Goal: Transaction & Acquisition: Purchase product/service

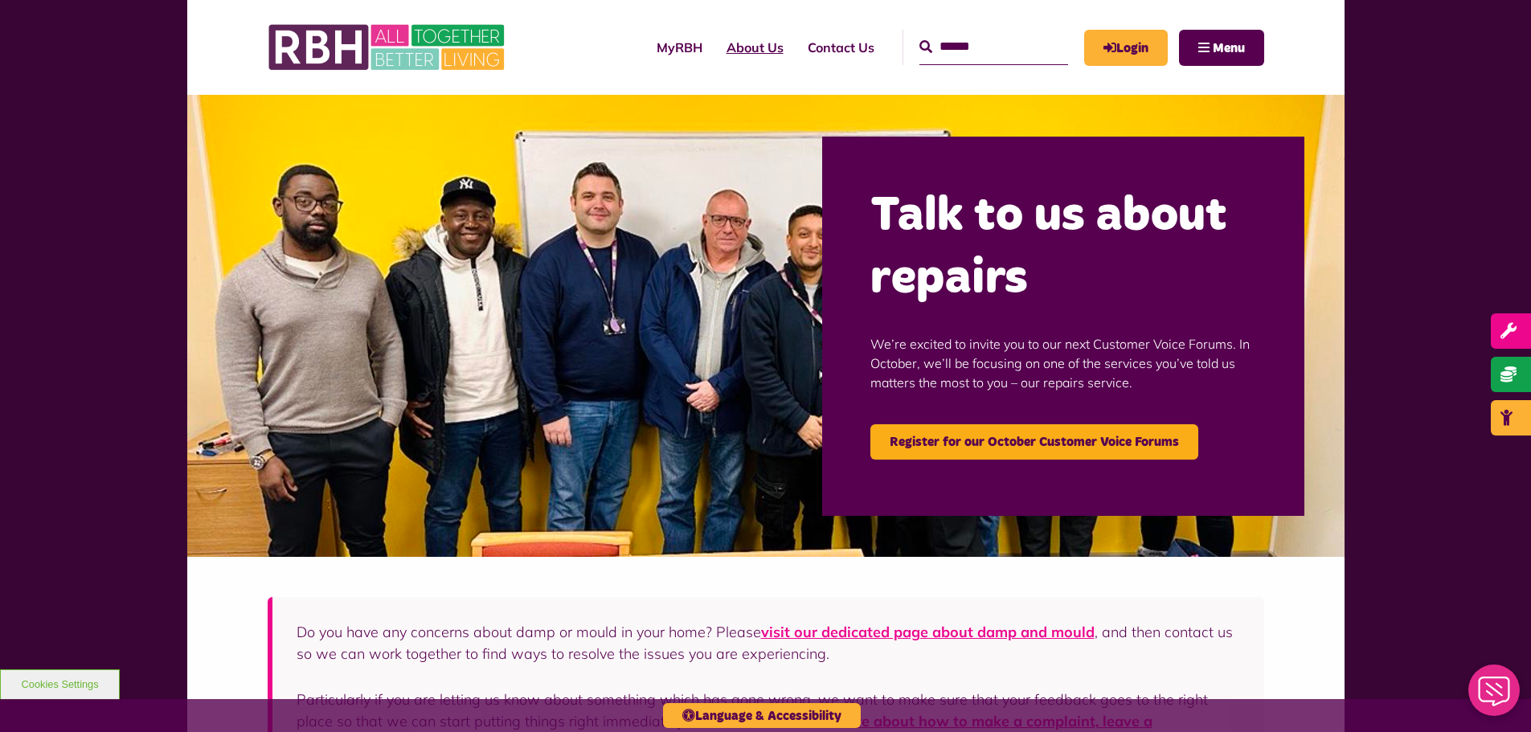
click at [737, 48] on link "About Us" at bounding box center [754, 47] width 81 height 43
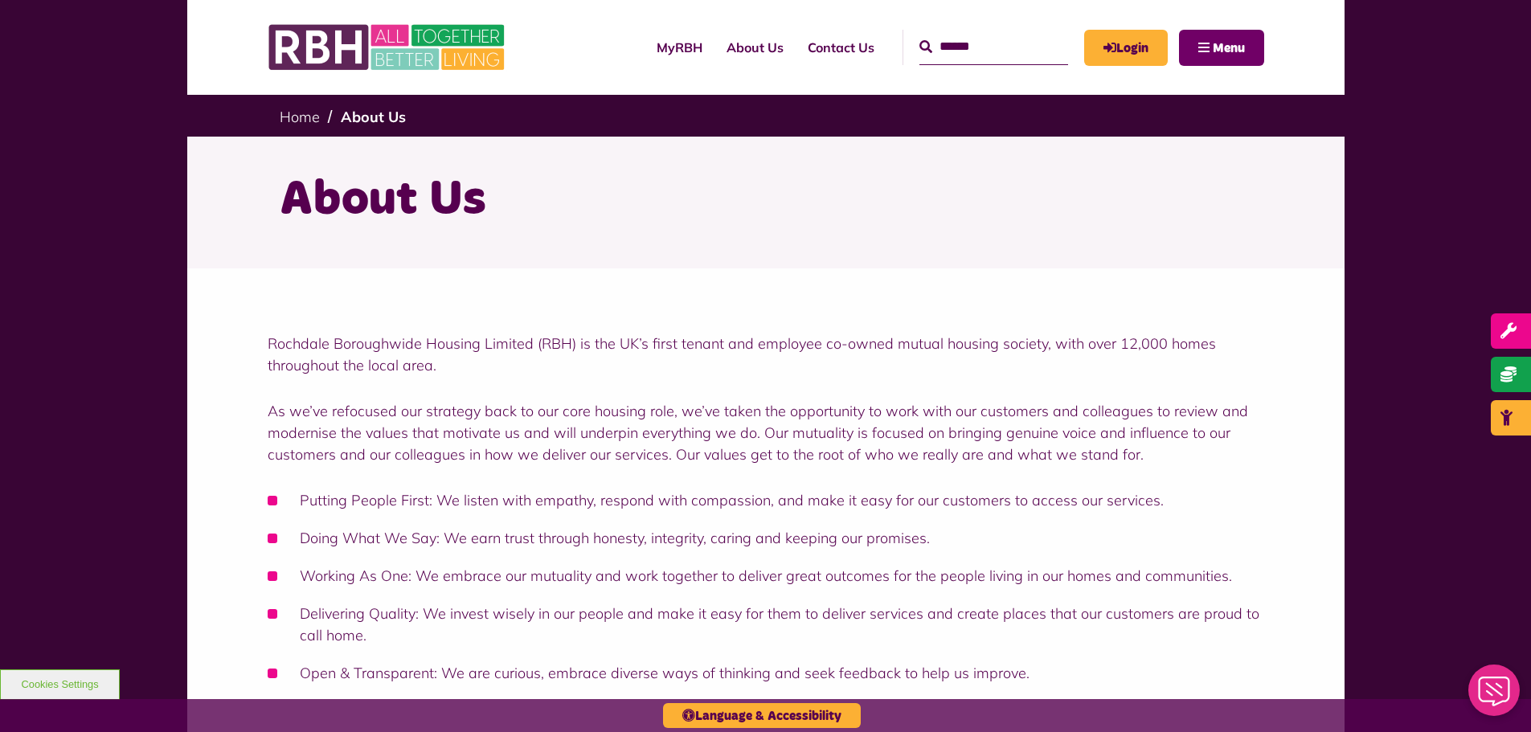
click at [1214, 47] on span "Menu" at bounding box center [1229, 48] width 32 height 13
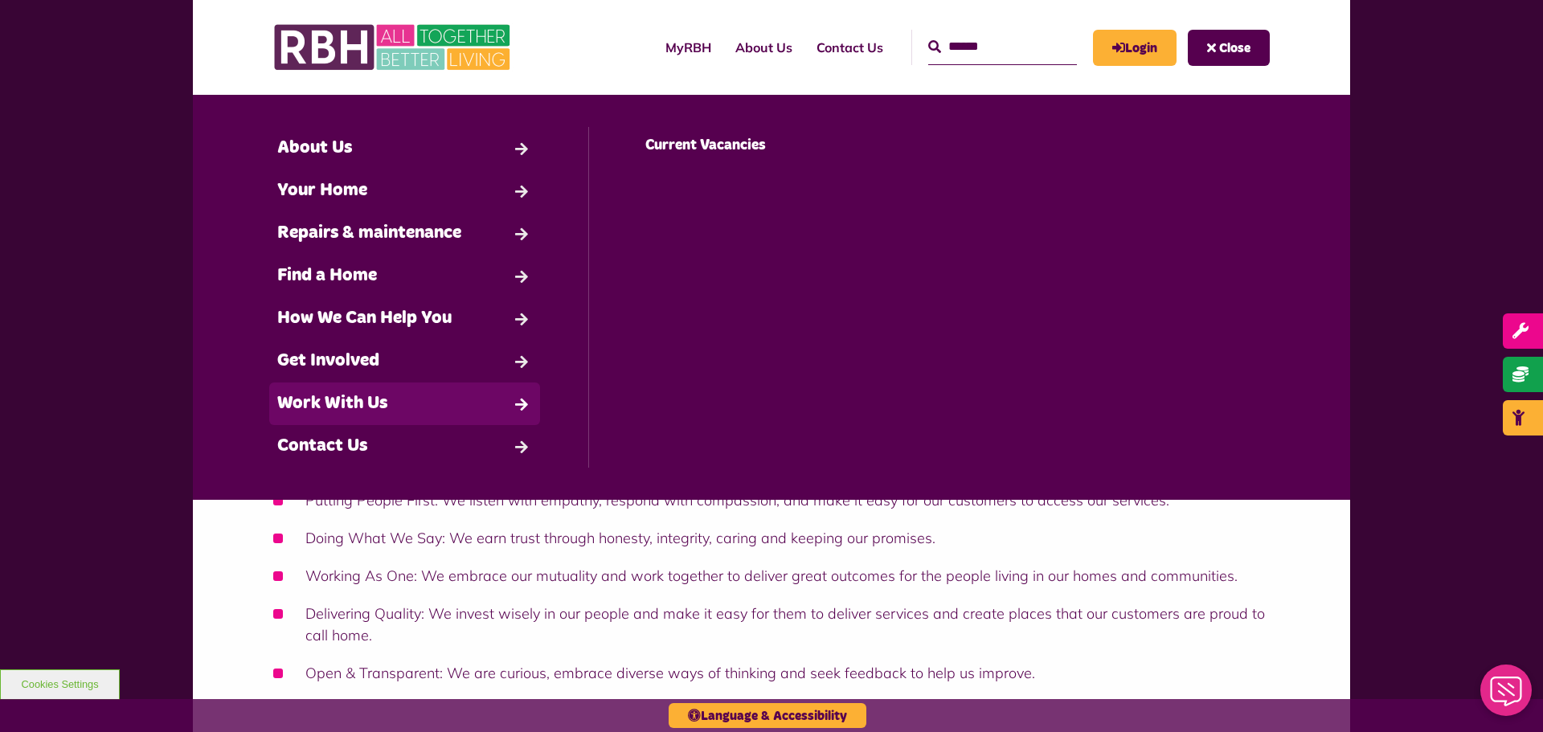
click at [434, 401] on link "Work With Us" at bounding box center [404, 404] width 271 height 43
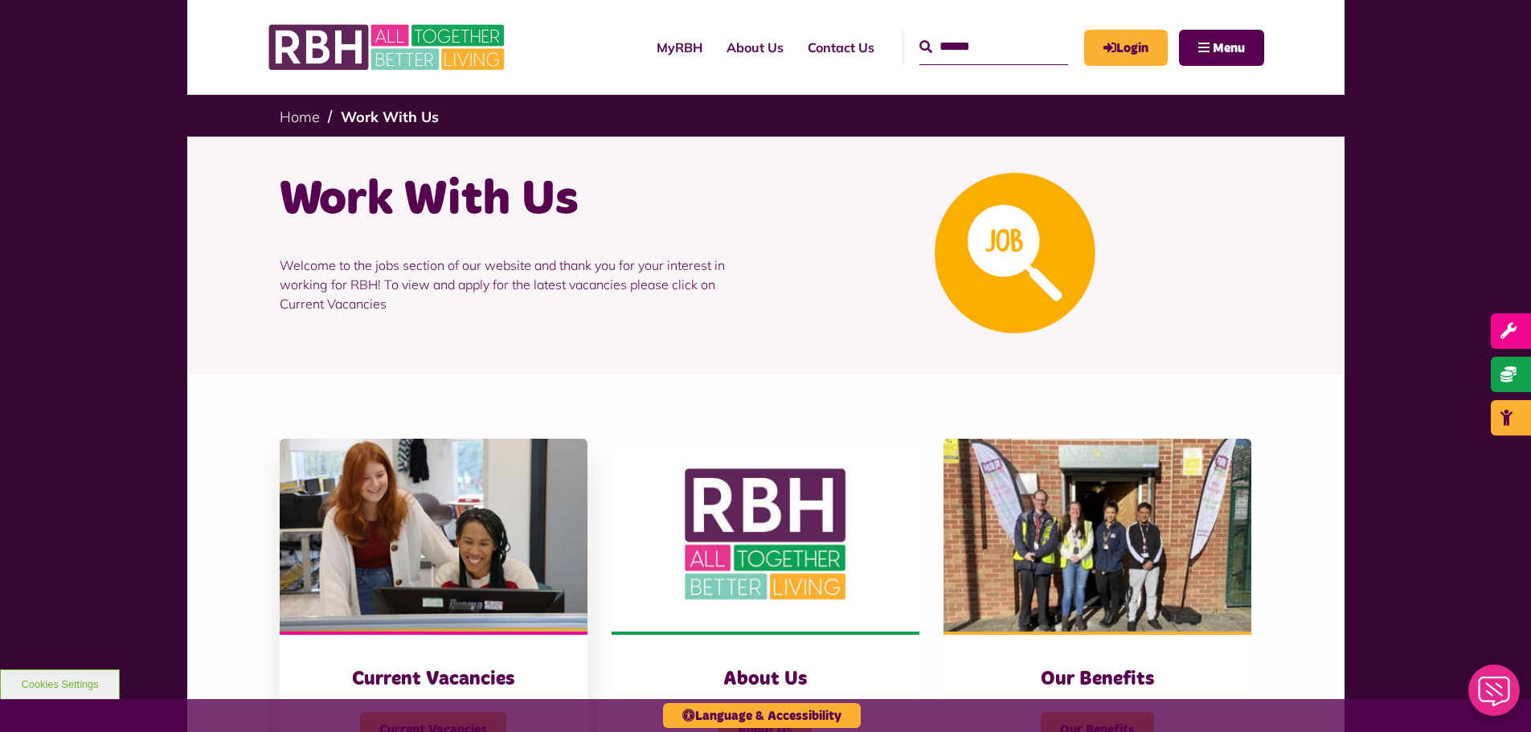
click at [465, 683] on h3 "Current Vacancies" at bounding box center [434, 679] width 244 height 25
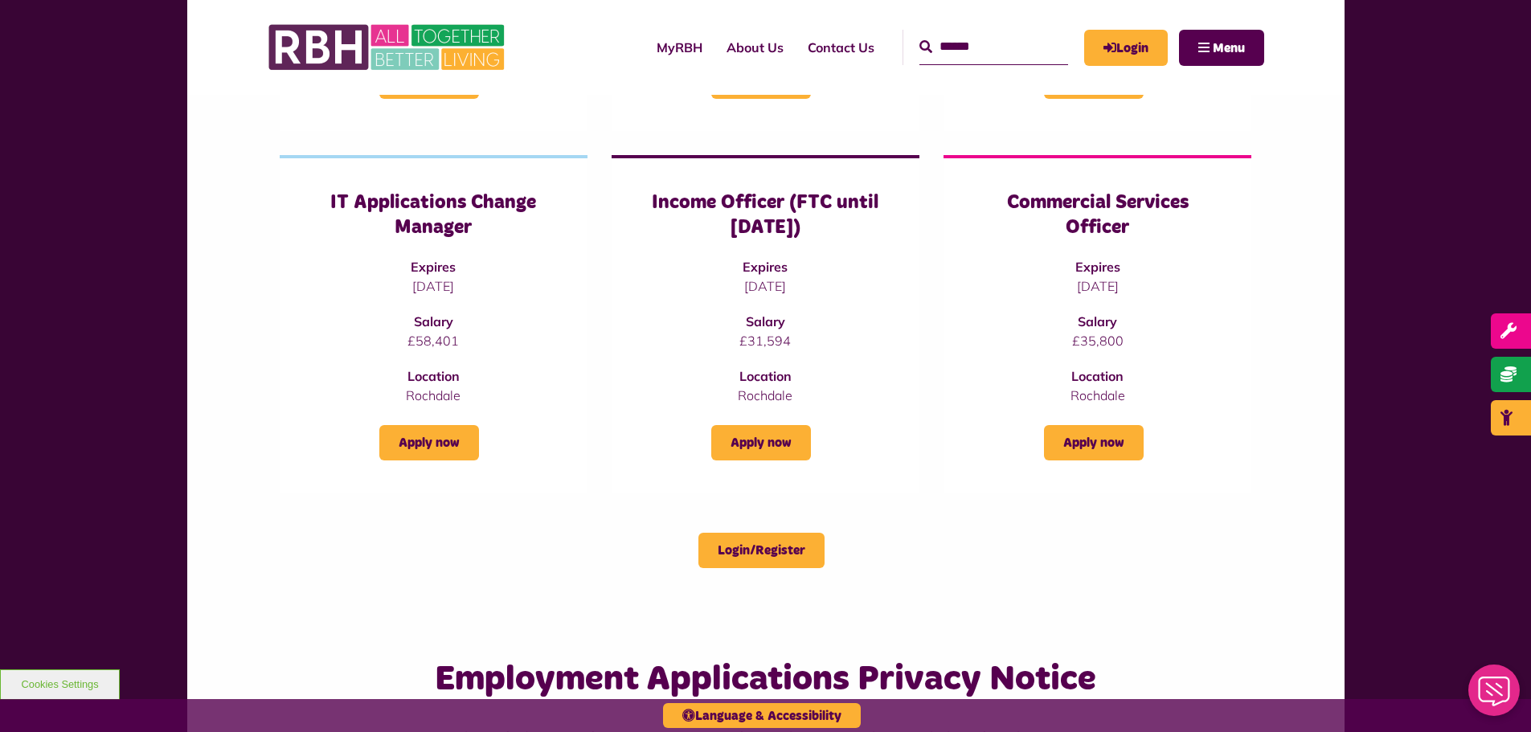
scroll to position [482, 0]
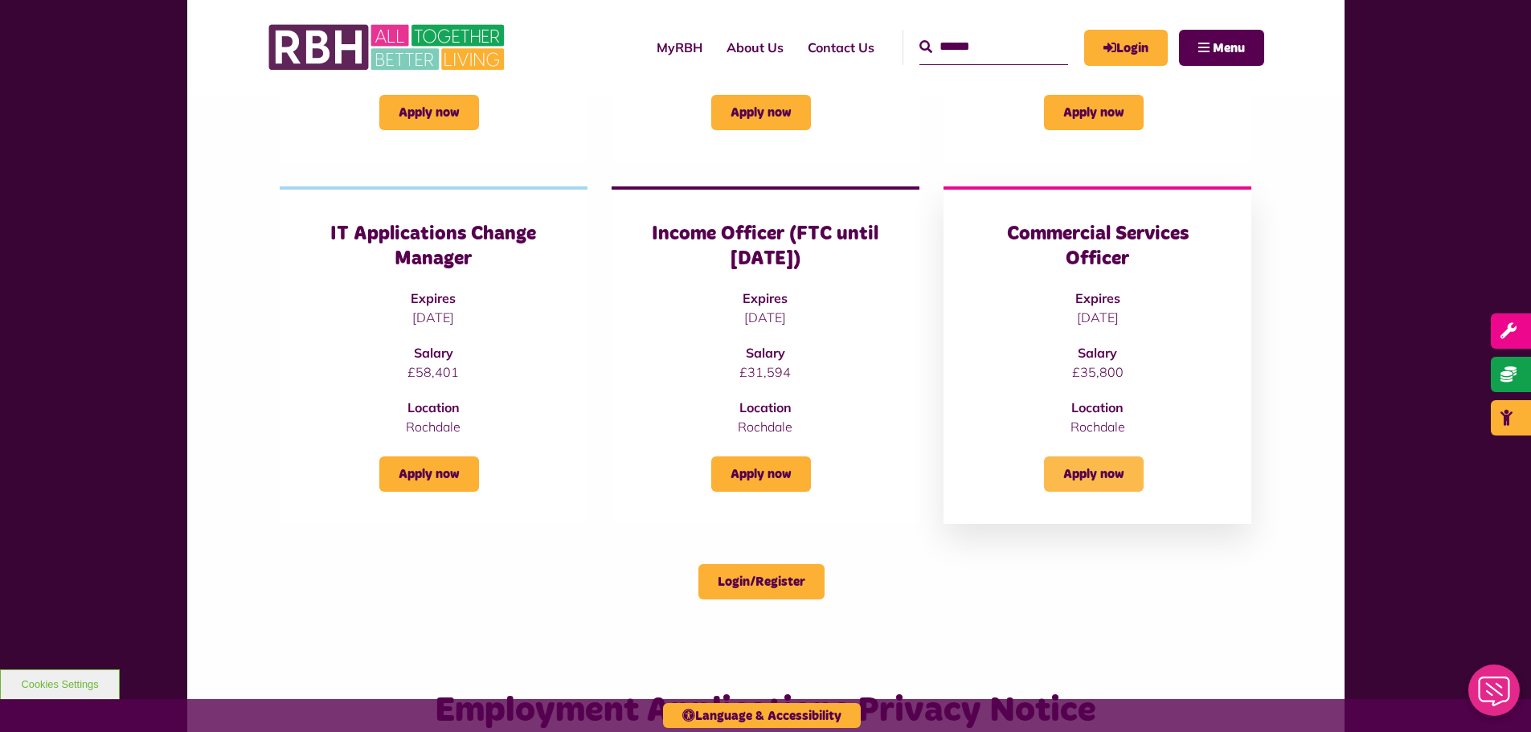
click at [1105, 470] on link "Apply now" at bounding box center [1094, 473] width 100 height 35
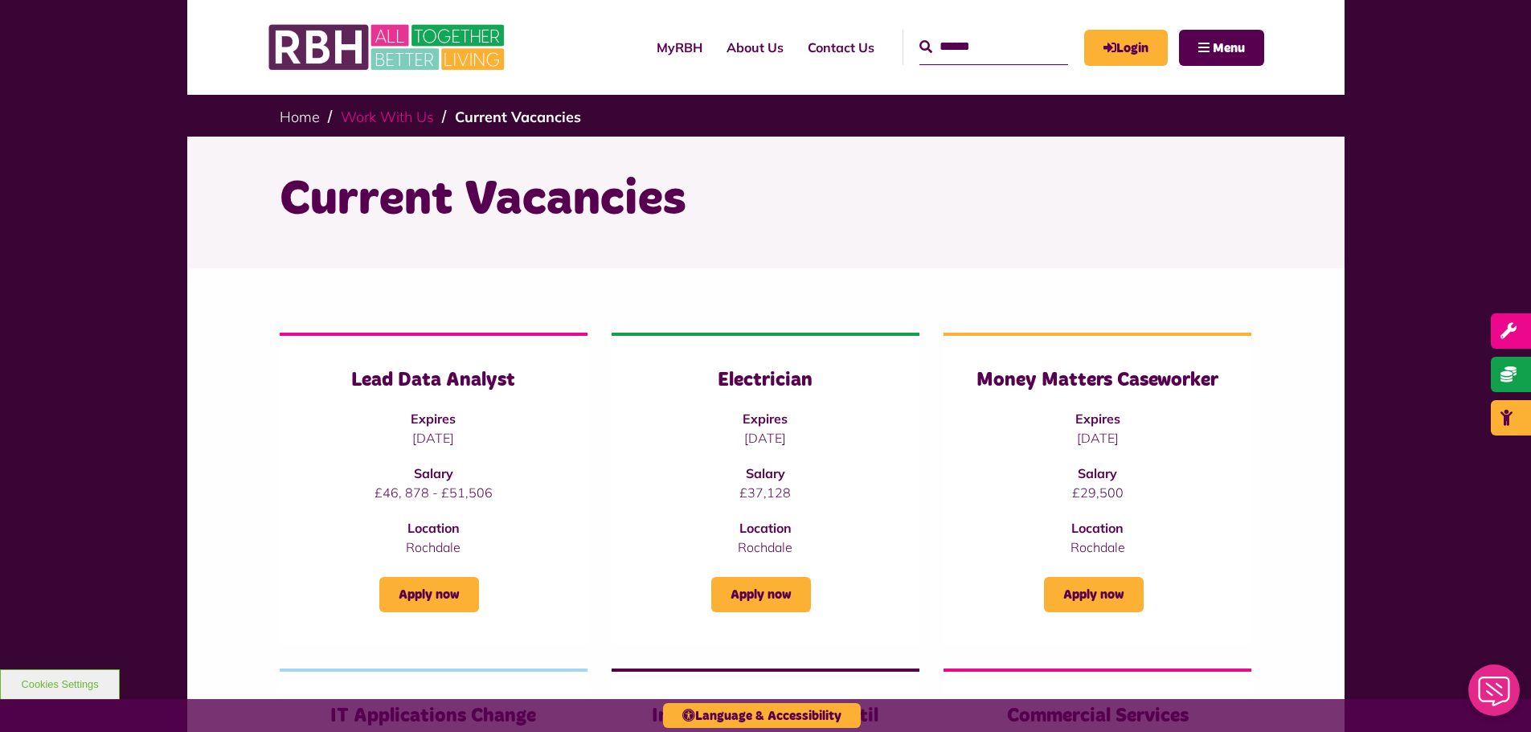
click at [382, 120] on link "Work With Us" at bounding box center [387, 117] width 93 height 18
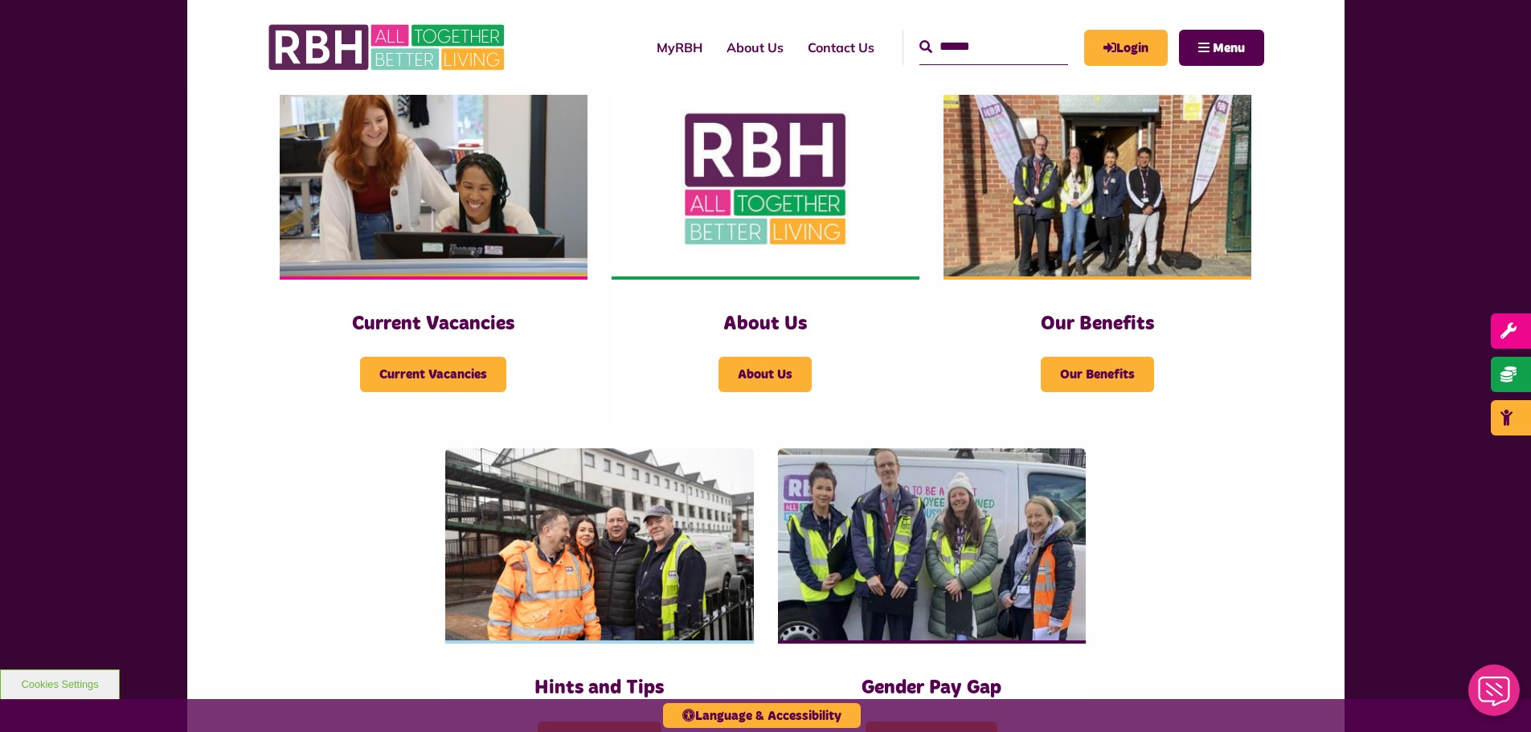
scroll to position [354, 0]
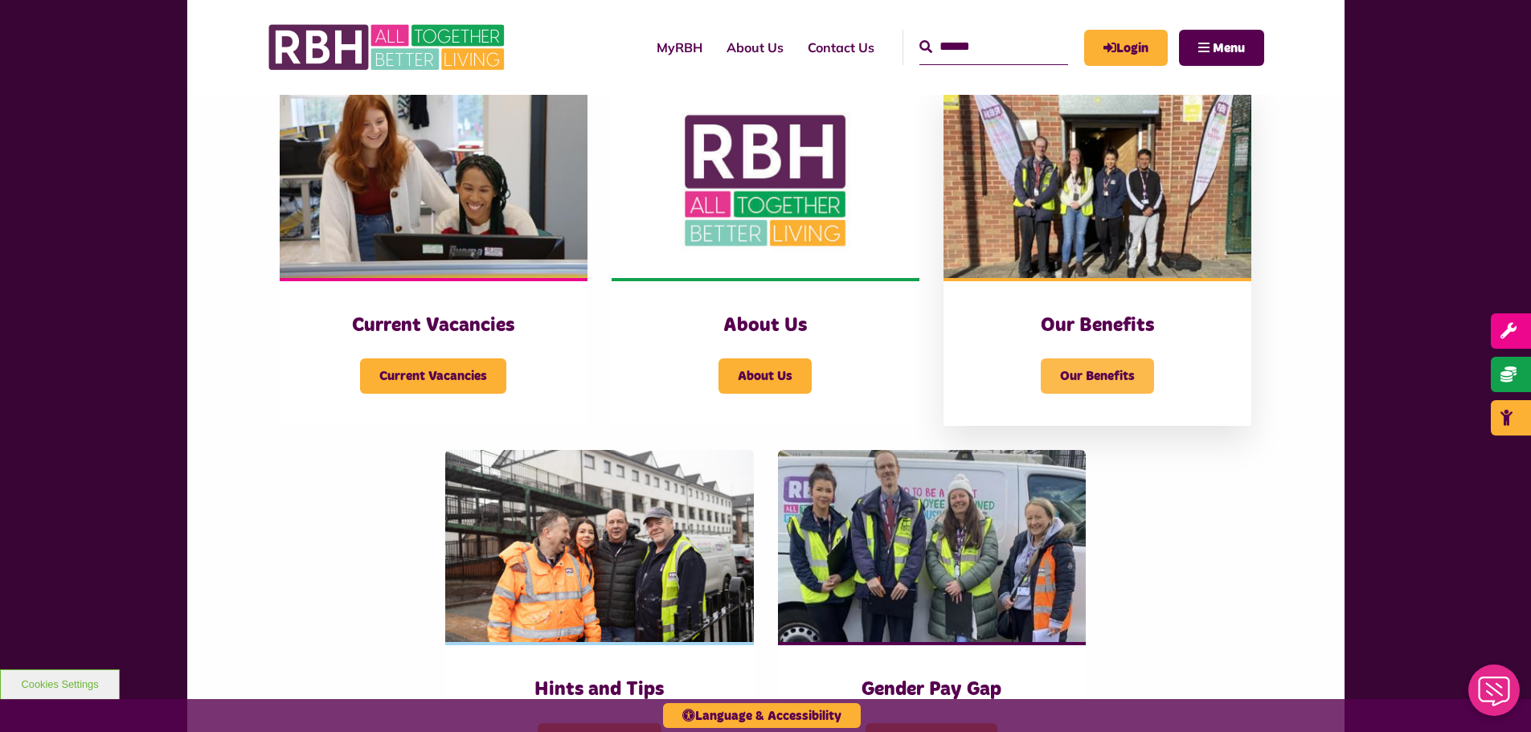
click at [1132, 378] on span "Our Benefits" at bounding box center [1097, 375] width 113 height 35
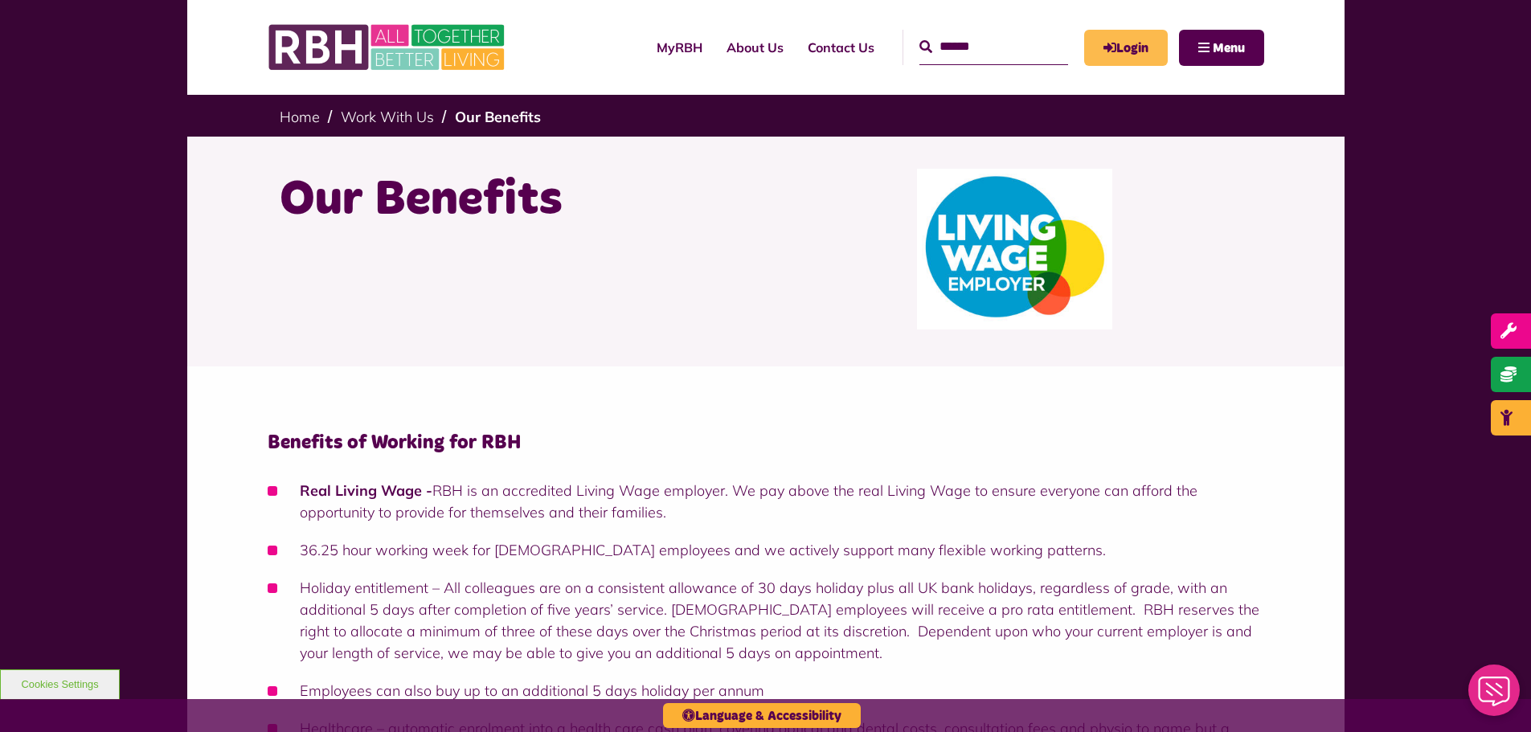
click at [1128, 38] on link "Login" at bounding box center [1126, 48] width 84 height 36
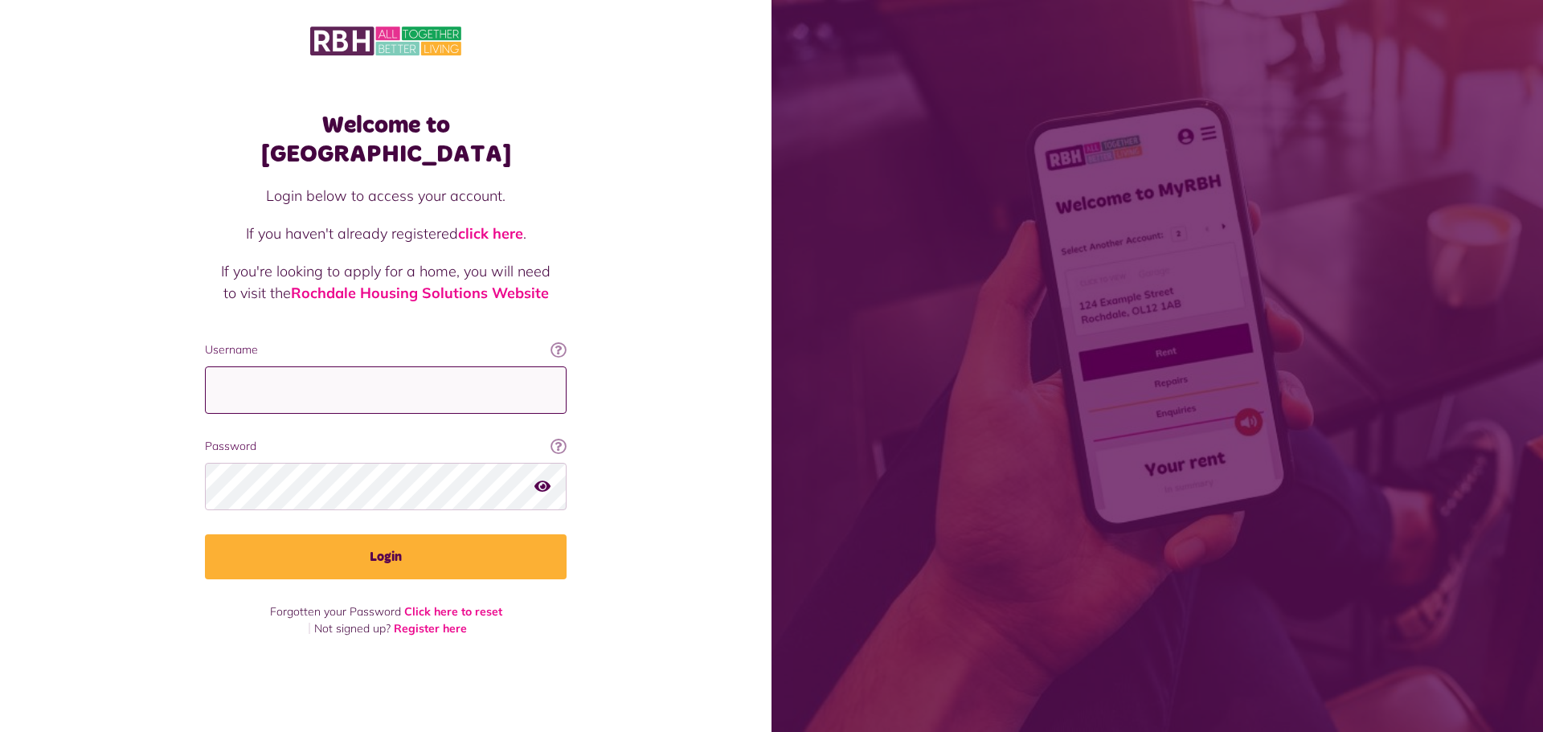
click at [293, 370] on input "Username" at bounding box center [386, 389] width 362 height 47
click at [392, 374] on input "Username" at bounding box center [386, 389] width 362 height 47
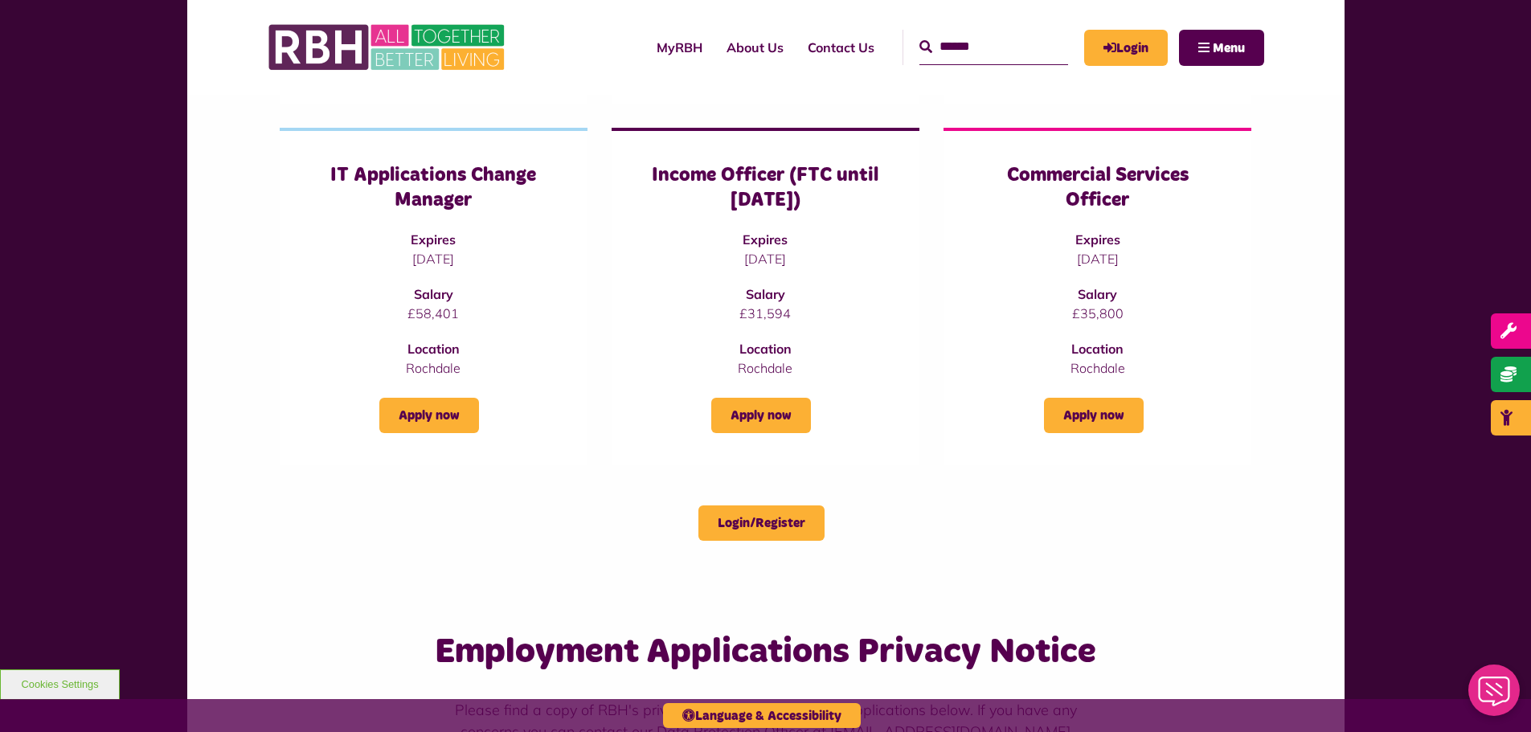
scroll to position [551, 0]
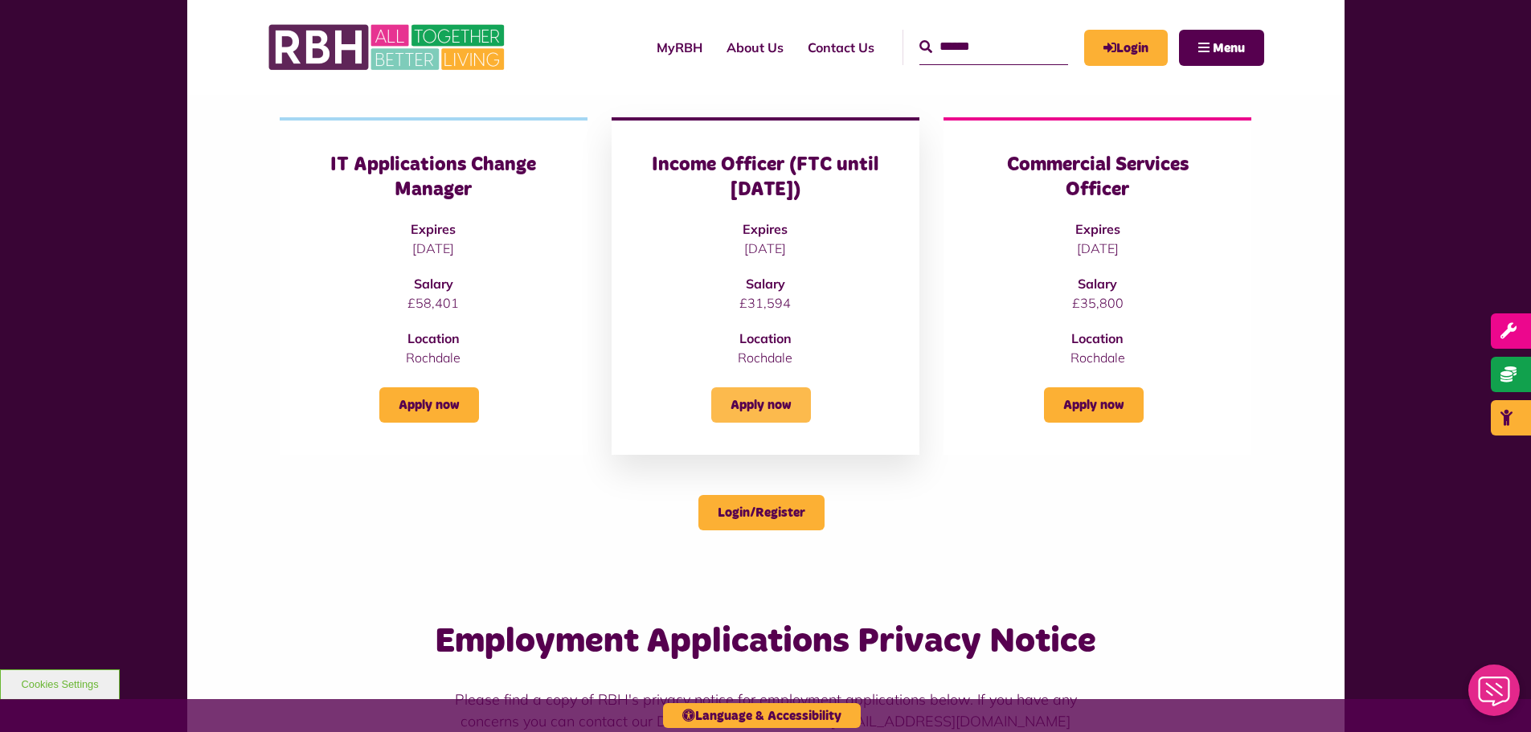
click at [748, 391] on link "Apply now" at bounding box center [761, 404] width 100 height 35
